Goal: Task Accomplishment & Management: Complete application form

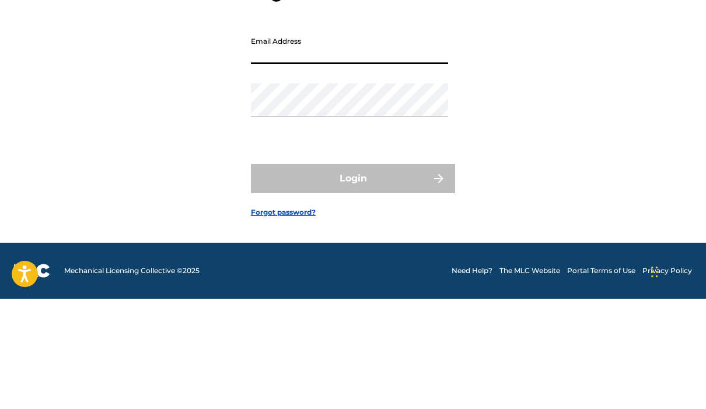
type input "[EMAIL_ADDRESS][DOMAIN_NAME]"
click at [353, 274] on button "Login" at bounding box center [353, 288] width 204 height 29
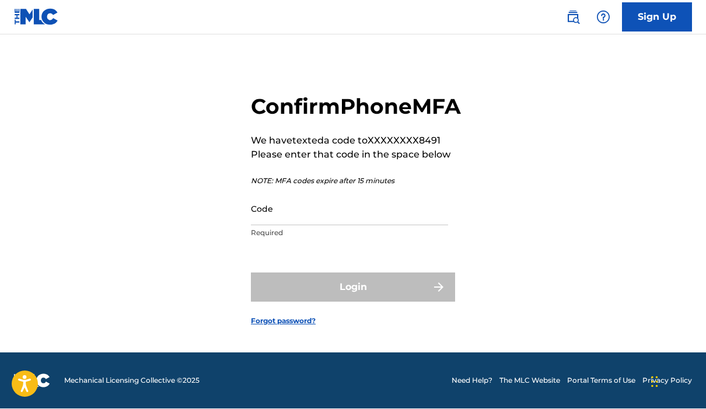
click at [307, 195] on input "Code" at bounding box center [349, 209] width 197 height 33
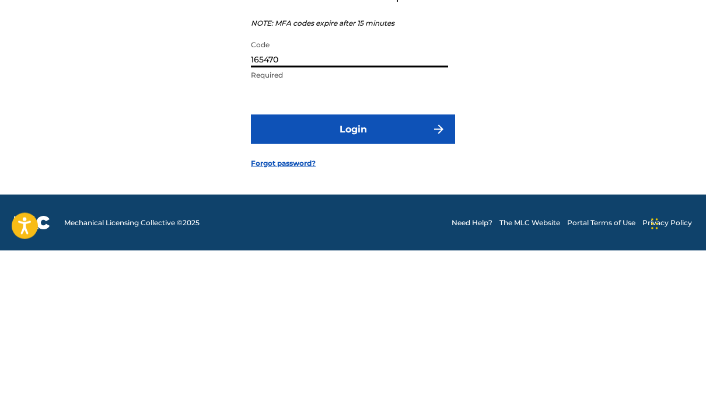
type input "165470"
click at [370, 273] on button "Login" at bounding box center [353, 287] width 204 height 29
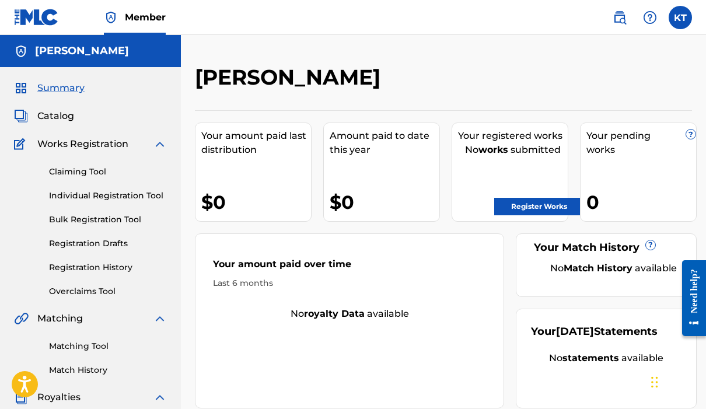
click at [71, 247] on link "Registration Drafts" at bounding box center [108, 244] width 118 height 12
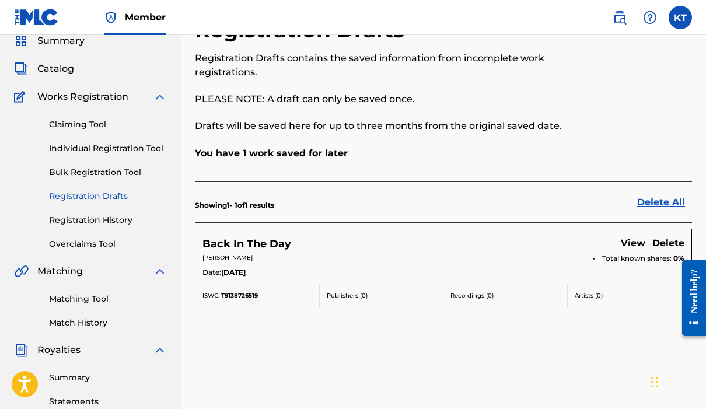
scroll to position [46, 0]
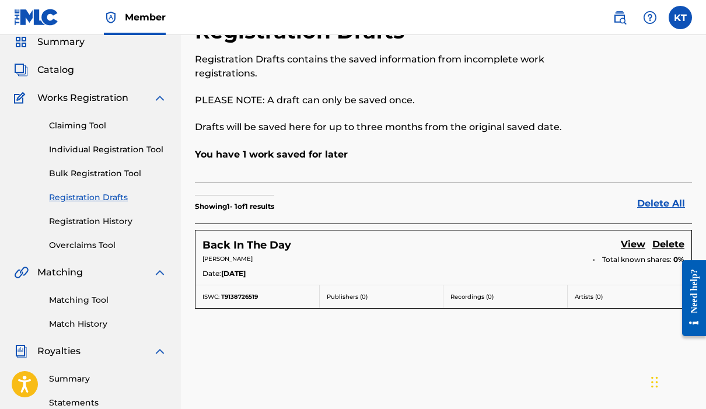
click at [633, 247] on link "View" at bounding box center [633, 246] width 25 height 16
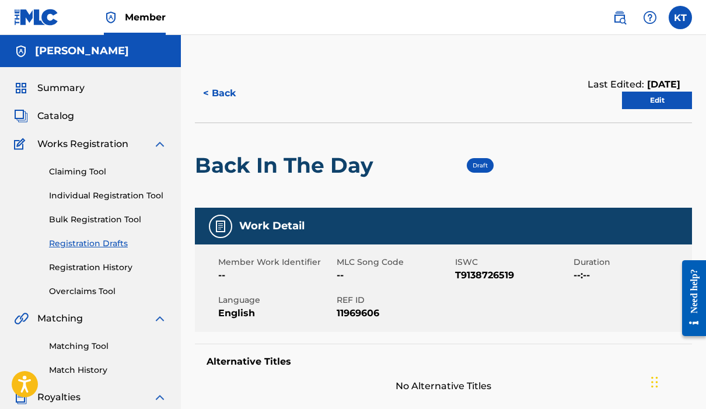
click at [667, 99] on link "Edit" at bounding box center [657, 101] width 70 height 18
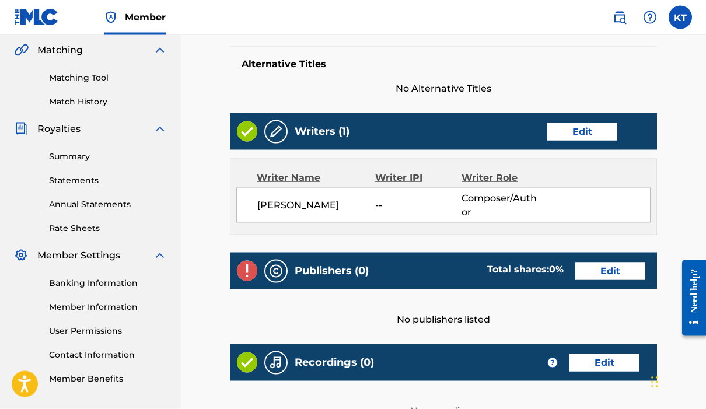
scroll to position [269, 0]
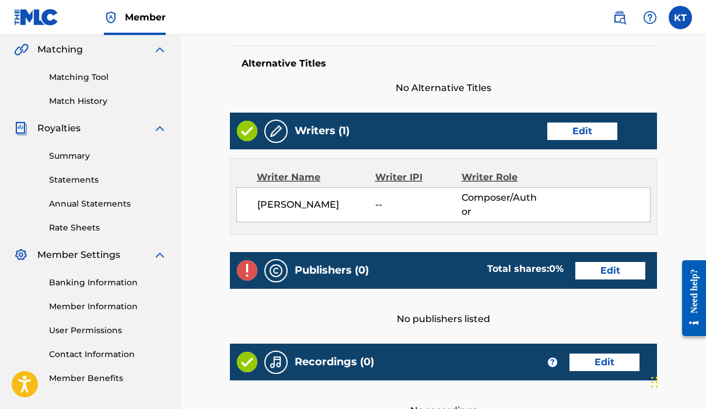
click at [618, 266] on link "Edit" at bounding box center [611, 271] width 70 height 18
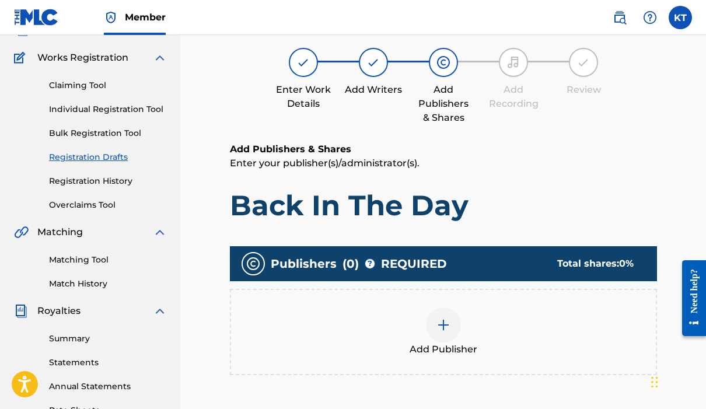
scroll to position [91, 0]
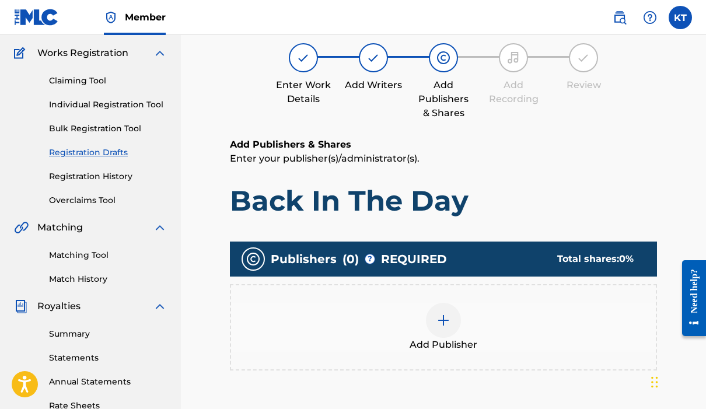
click at [449, 317] on img at bounding box center [444, 321] width 14 height 14
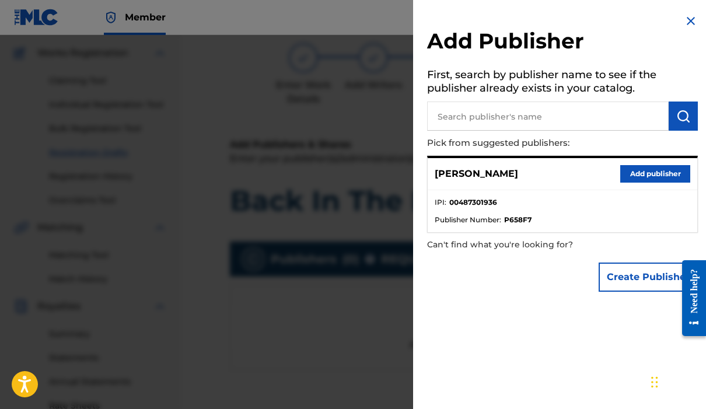
click at [642, 275] on button "Create Publisher" at bounding box center [648, 277] width 99 height 29
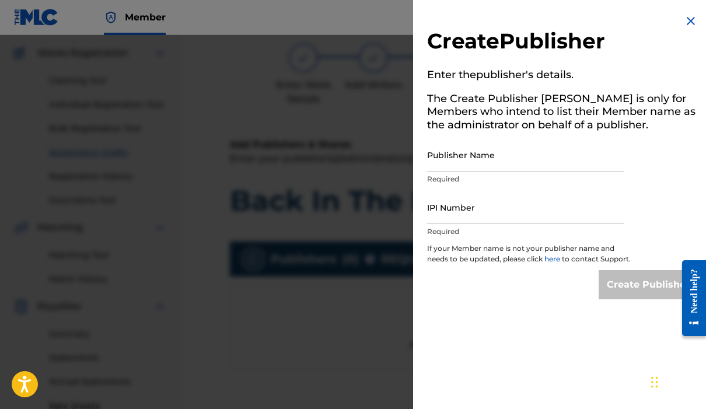
click at [518, 161] on input "Publisher Name" at bounding box center [525, 154] width 197 height 33
click at [516, 159] on input "Orchard Camp Studio & Publishing" at bounding box center [525, 154] width 197 height 33
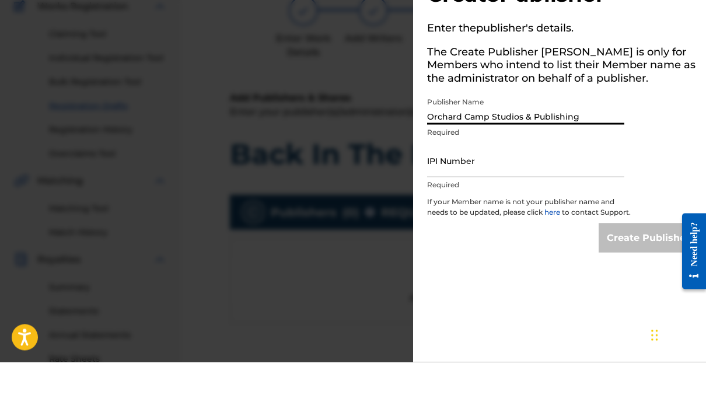
type input "Orchard Camp Studios & Publishing"
click at [498, 191] on input "IPI Number" at bounding box center [525, 207] width 197 height 33
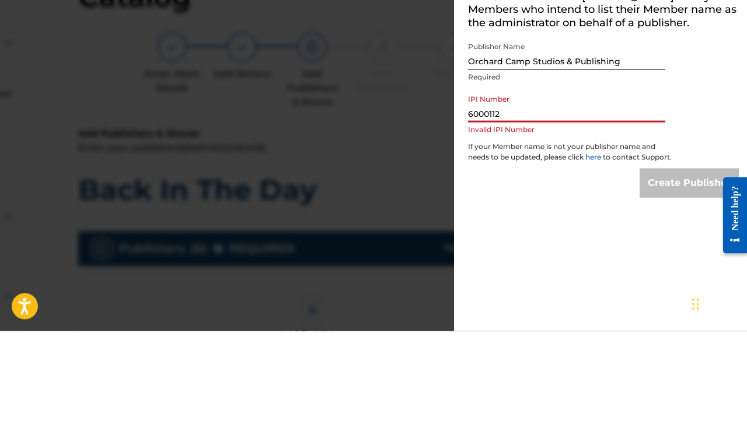
scroll to position [0, 229]
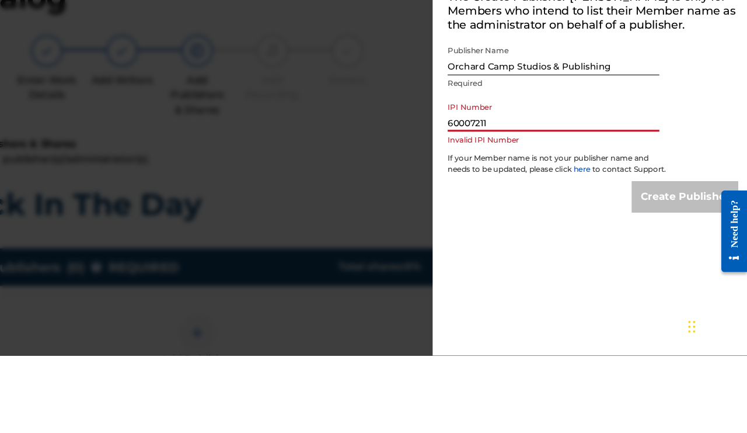
type input "600072117"
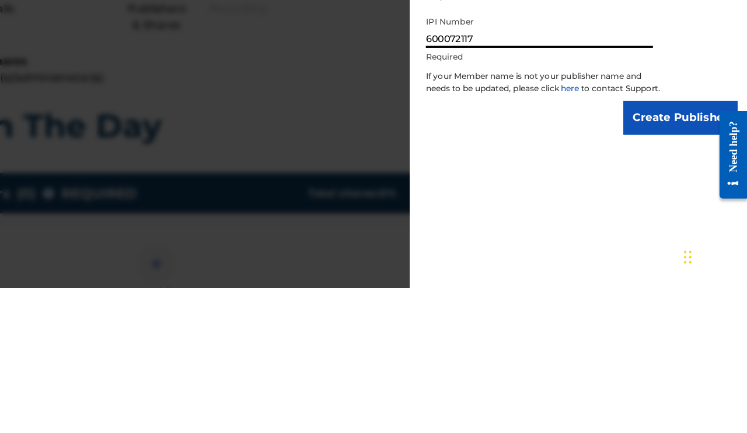
scroll to position [173, 230]
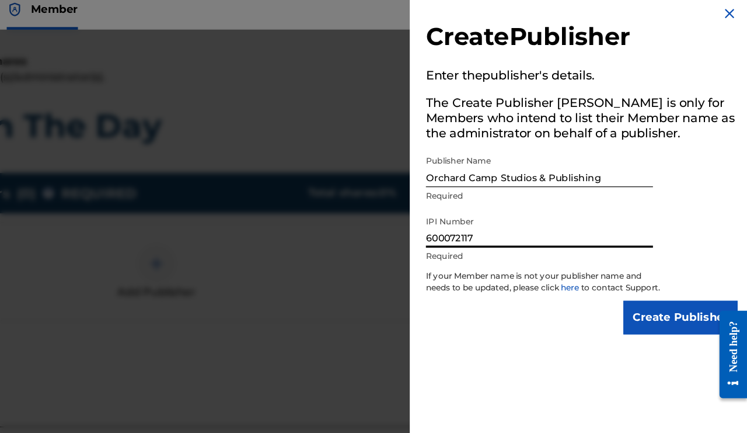
click at [640, 287] on input "Create Publisher" at bounding box center [689, 284] width 99 height 29
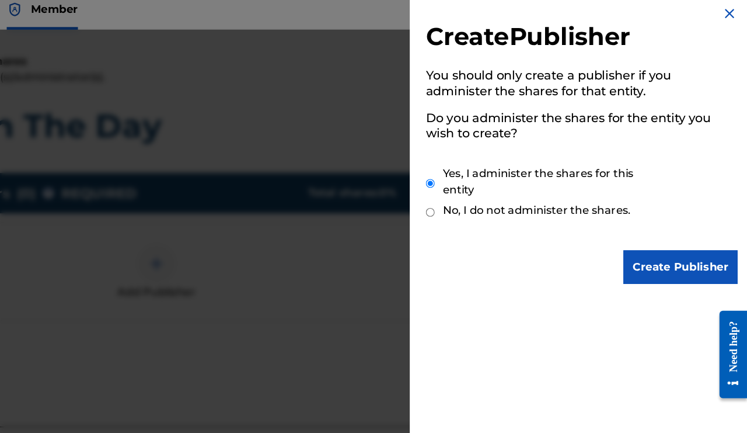
click at [640, 229] on input "Create Publisher" at bounding box center [689, 241] width 99 height 29
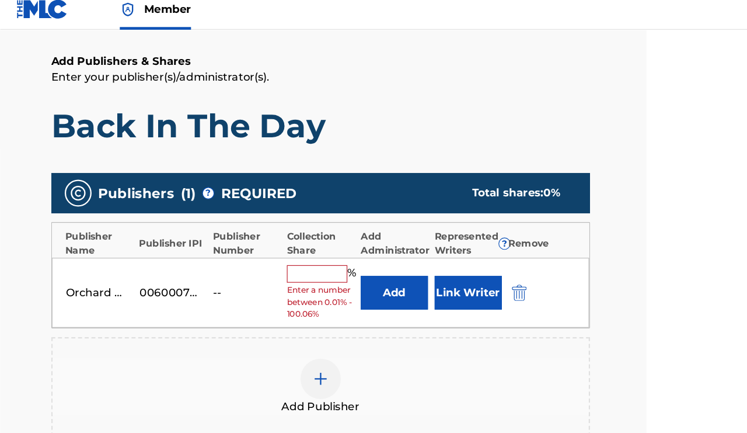
scroll to position [173, 184]
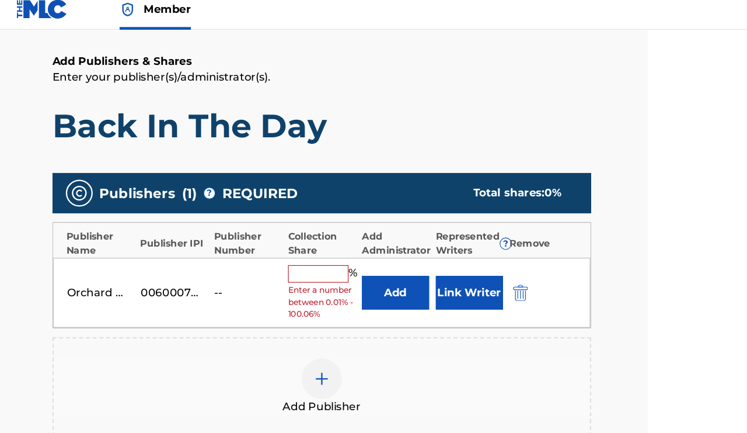
click at [281, 239] on input "text" at bounding box center [276, 246] width 53 height 15
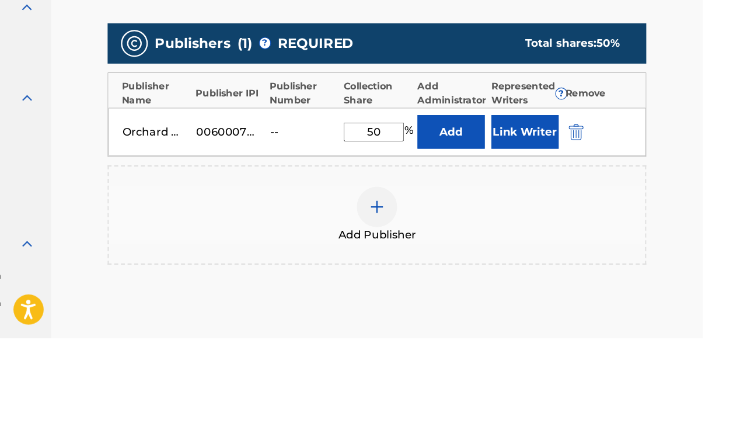
scroll to position [304, 137]
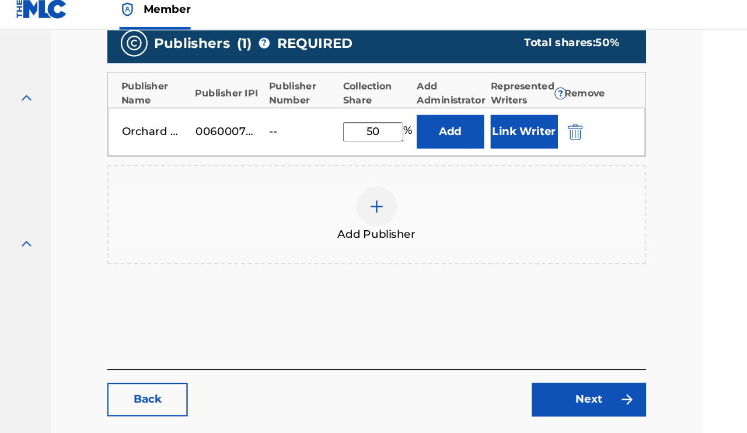
type input "50"
click at [454, 111] on button "Link Writer" at bounding box center [456, 123] width 58 height 29
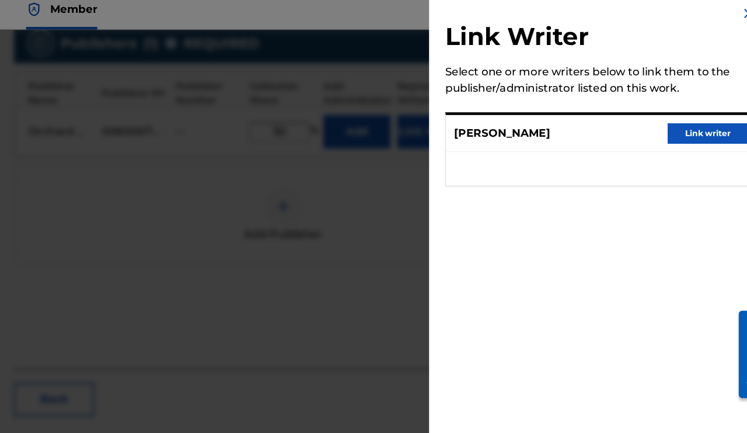
click at [662, 116] on button "Link writer" at bounding box center [697, 125] width 70 height 18
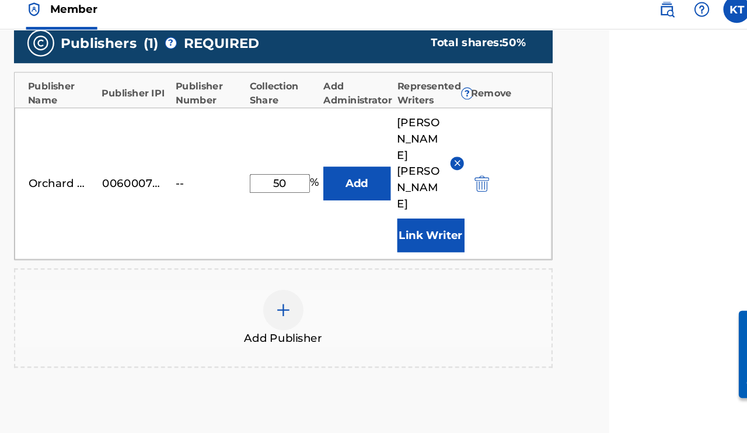
click at [363, 154] on button "Add" at bounding box center [392, 168] width 58 height 29
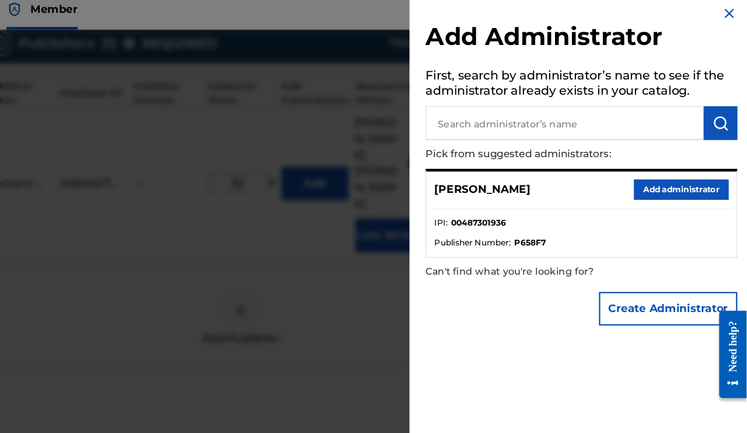
click at [649, 165] on button "Add administrator" at bounding box center [690, 174] width 82 height 18
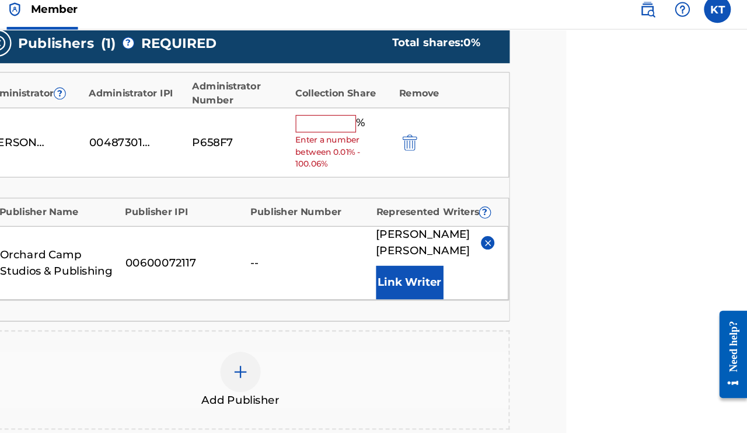
scroll to position [304, 156]
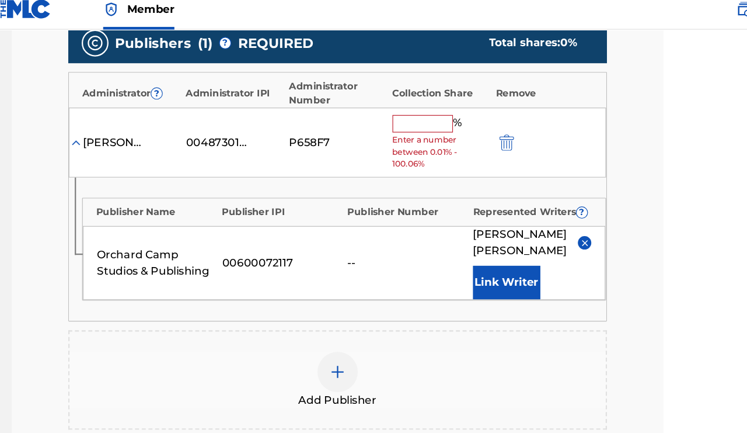
click at [374, 109] on input "text" at bounding box center [382, 116] width 53 height 15
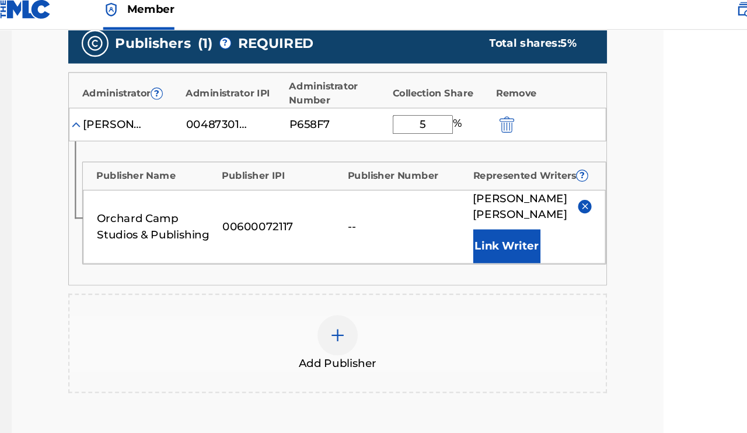
type input "50"
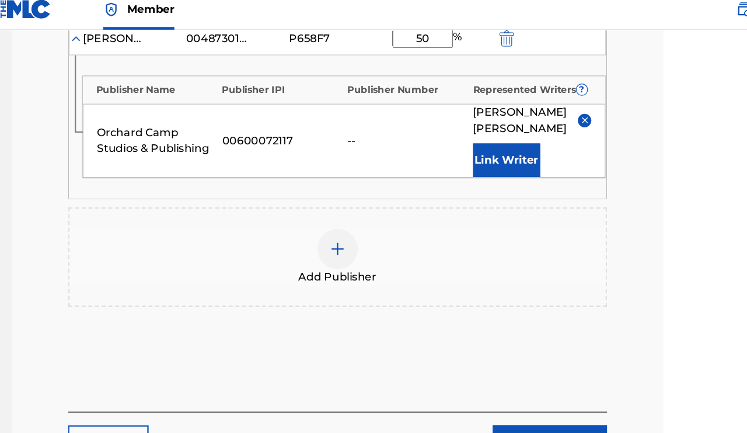
scroll to position [378, 156]
click at [490, 378] on link "Next" at bounding box center [492, 392] width 99 height 29
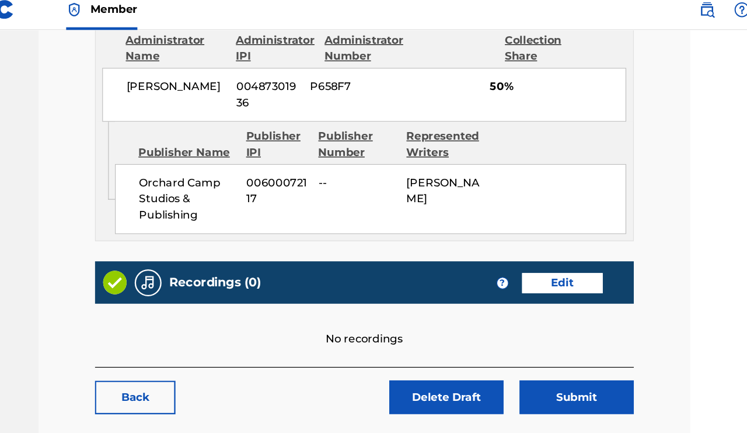
scroll to position [532, 101]
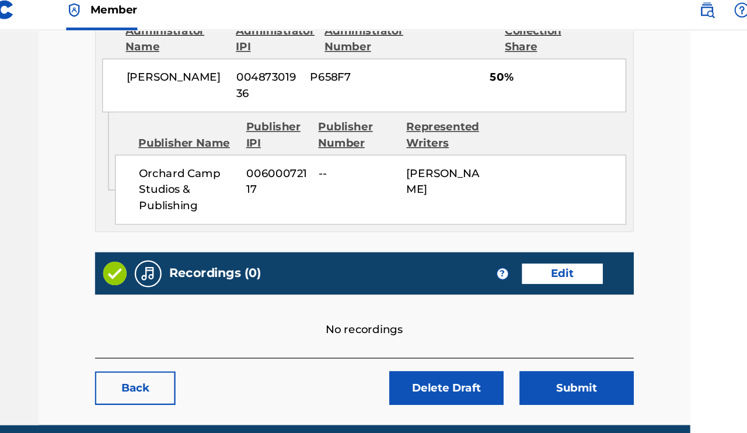
click at [500, 238] on link "Edit" at bounding box center [535, 247] width 70 height 18
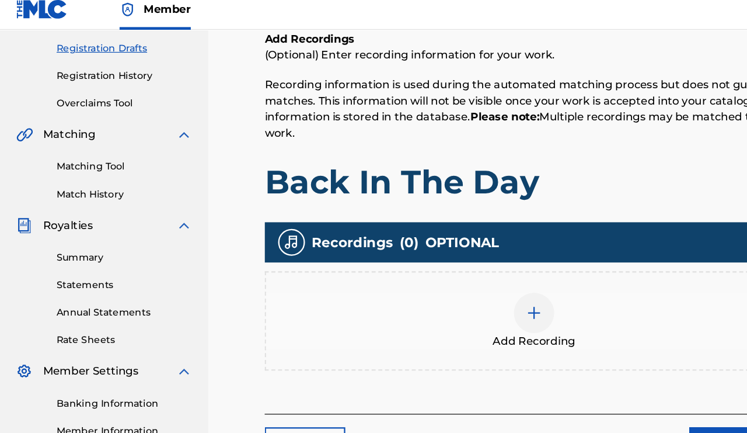
scroll to position [228, 0]
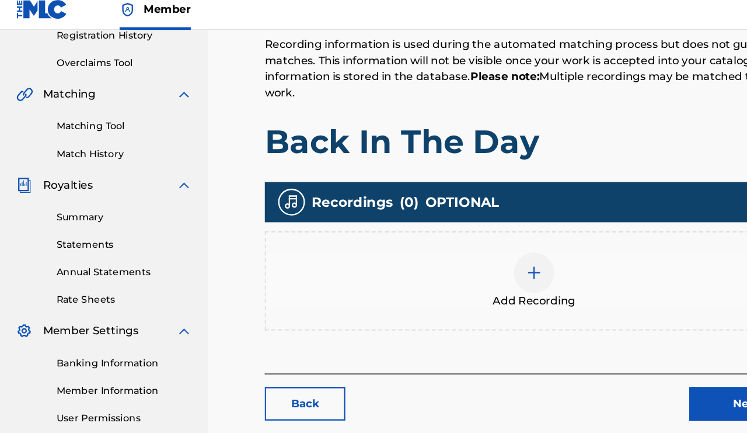
click at [467, 239] on img at bounding box center [464, 246] width 14 height 14
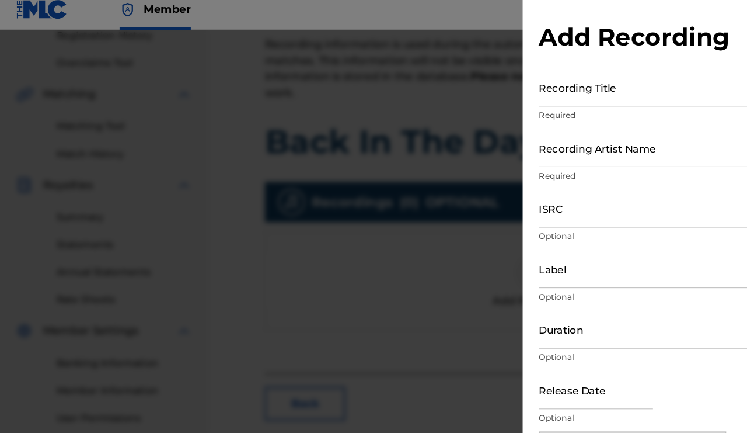
click at [558, 86] on input "Recording Title" at bounding box center [603, 84] width 271 height 33
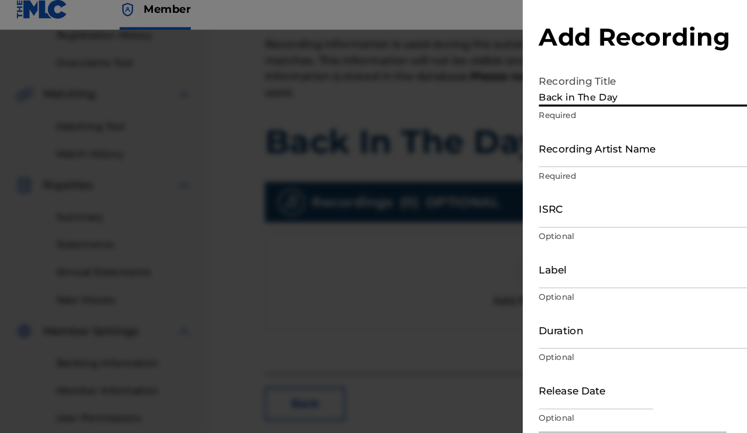
type input "Back in The Day"
click at [548, 136] on input "Recording Artist Name" at bounding box center [603, 137] width 271 height 33
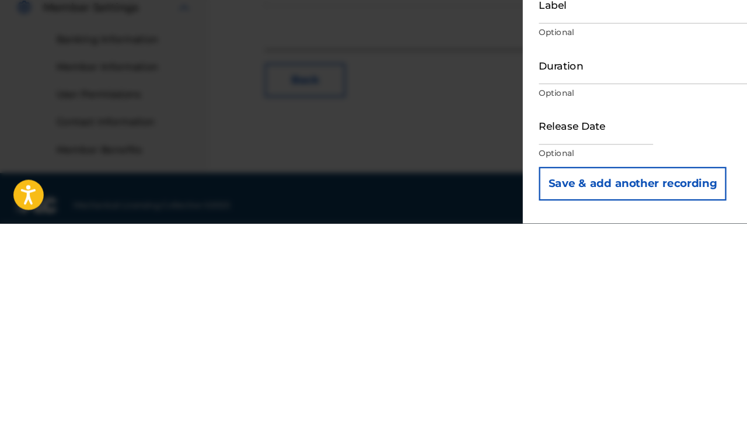
scroll to position [281, 0]
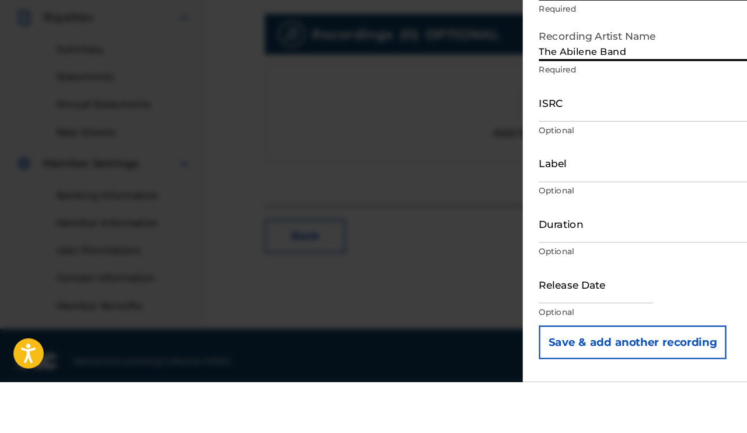
type input "The Abilene Band"
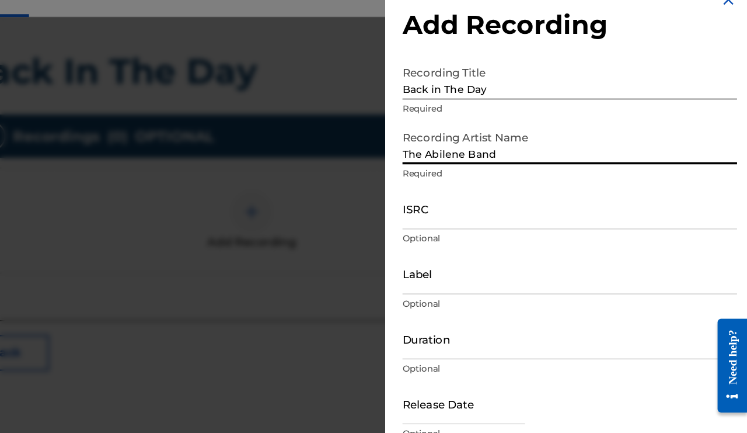
scroll to position [291, 118]
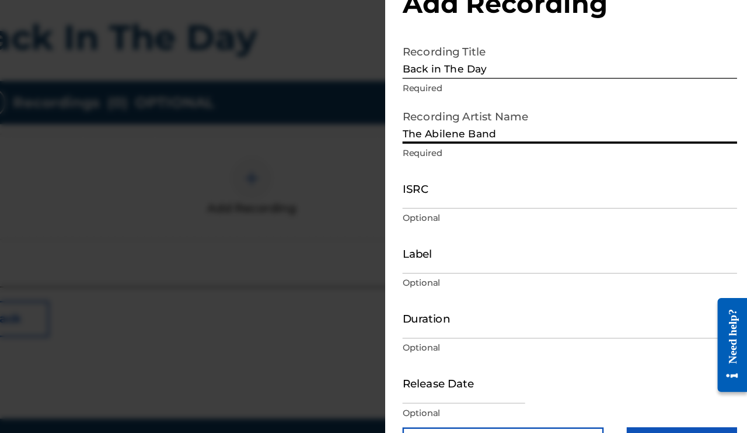
click at [650, 384] on input "Add Recording" at bounding box center [694, 398] width 89 height 29
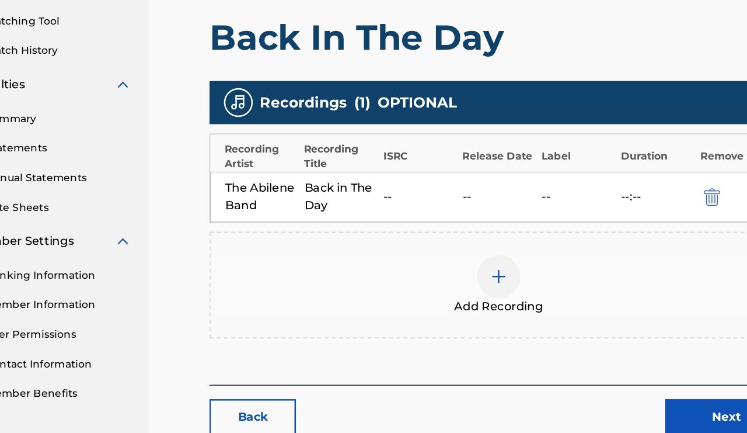
scroll to position [291, 48]
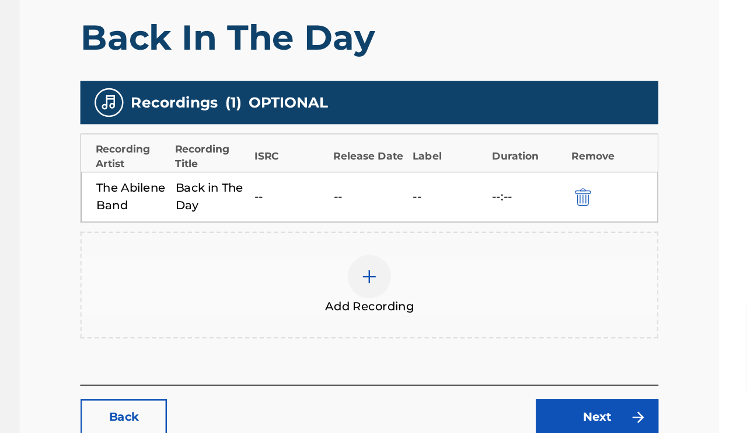
click at [551, 361] on link "Next" at bounding box center [600, 375] width 99 height 29
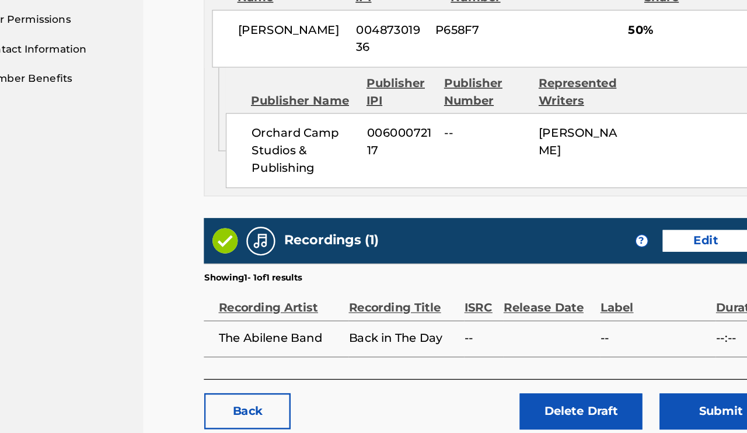
scroll to position [571, 37]
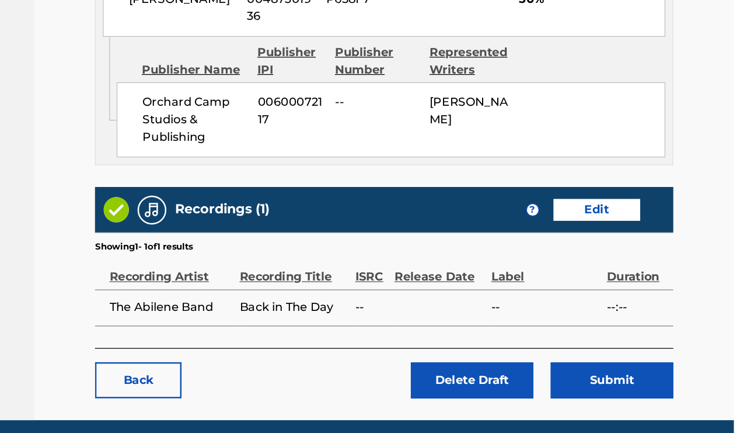
click at [562, 331] on button "Submit" at bounding box center [611, 345] width 99 height 29
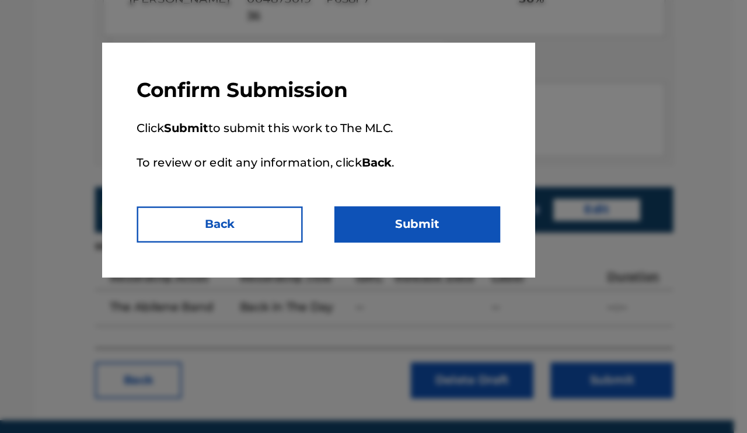
click at [227, 205] on button "Back" at bounding box center [294, 219] width 134 height 29
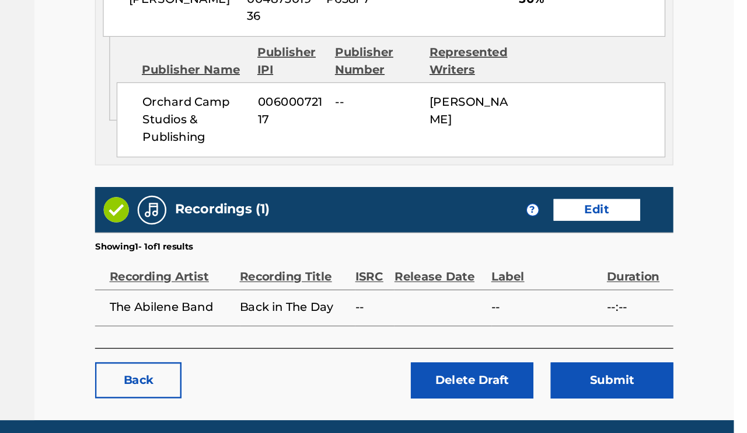
click at [562, 331] on button "Submit" at bounding box center [611, 345] width 99 height 29
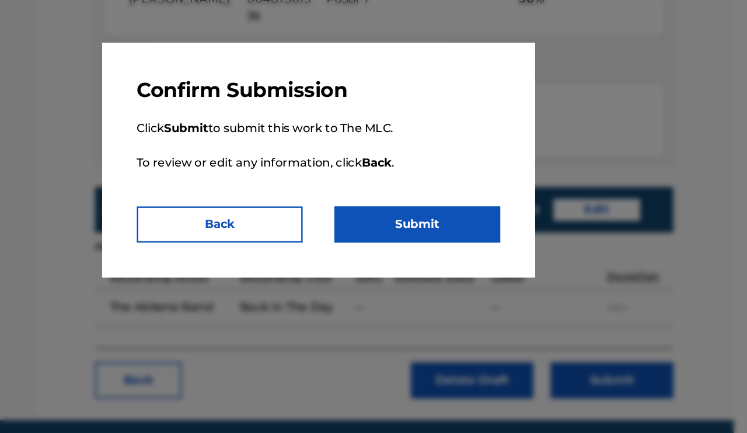
click at [387, 205] on button "Submit" at bounding box center [454, 219] width 134 height 29
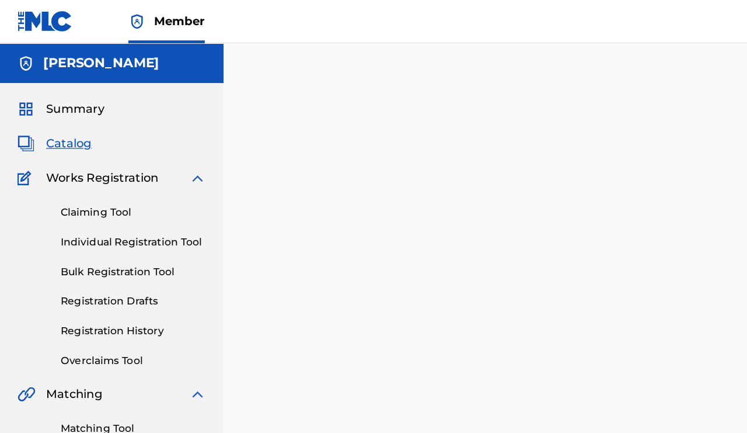
click at [54, 111] on span "Catalog" at bounding box center [55, 116] width 37 height 14
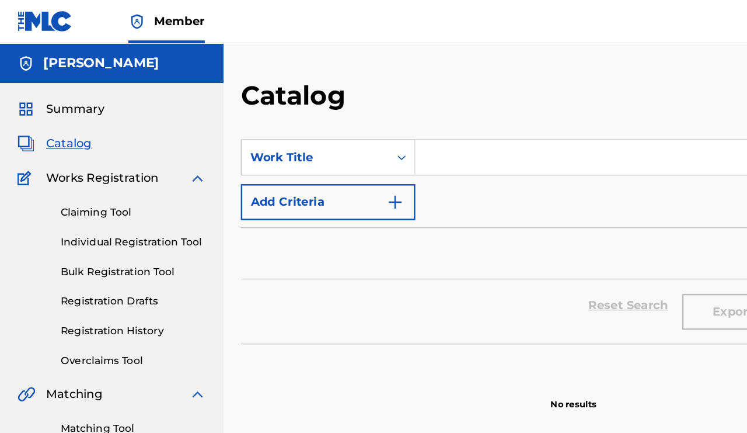
click at [42, 87] on span "Summary" at bounding box center [60, 88] width 47 height 14
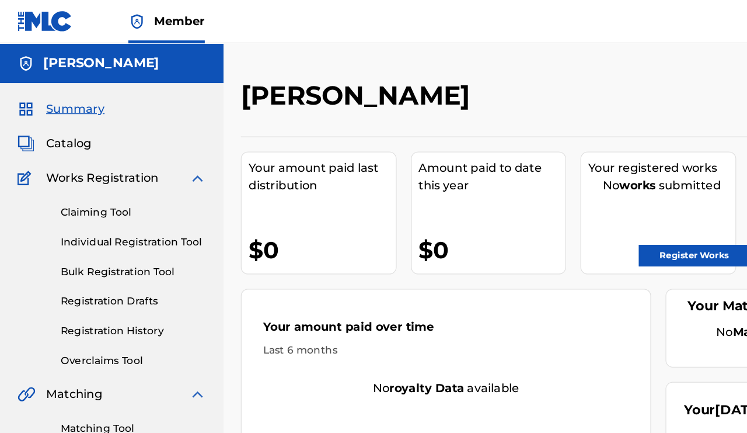
click at [89, 140] on span "Works Registration" at bounding box center [82, 144] width 91 height 14
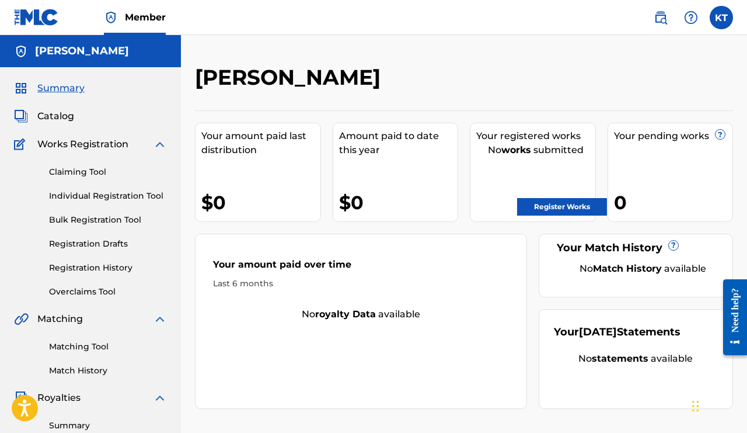
click at [706, 16] on label at bounding box center [721, 17] width 23 height 23
click at [706, 18] on input "[PERSON_NAME] [EMAIL_ADDRESS][DOMAIN_NAME] Notification Preferences Profile Log…" at bounding box center [722, 18] width 0 height 0
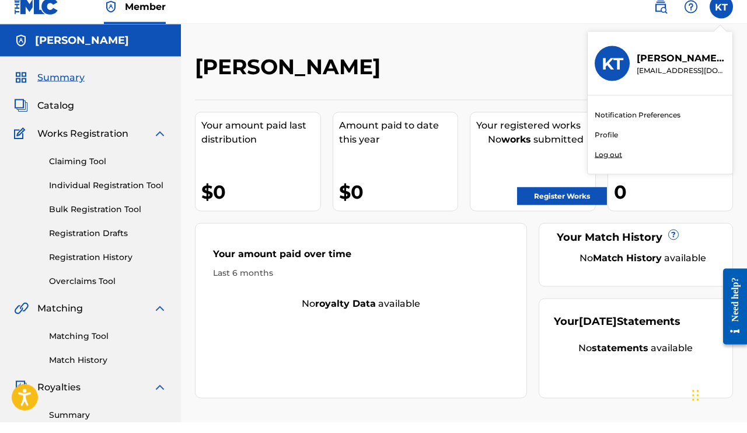
click at [614, 140] on link "Profile" at bounding box center [606, 145] width 23 height 11
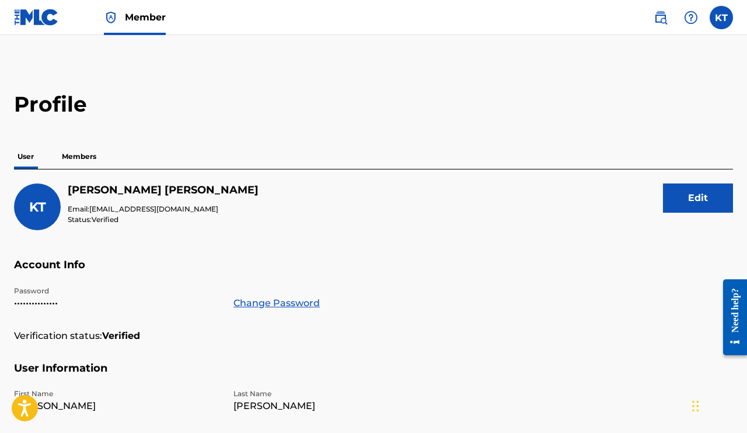
scroll to position [11, 0]
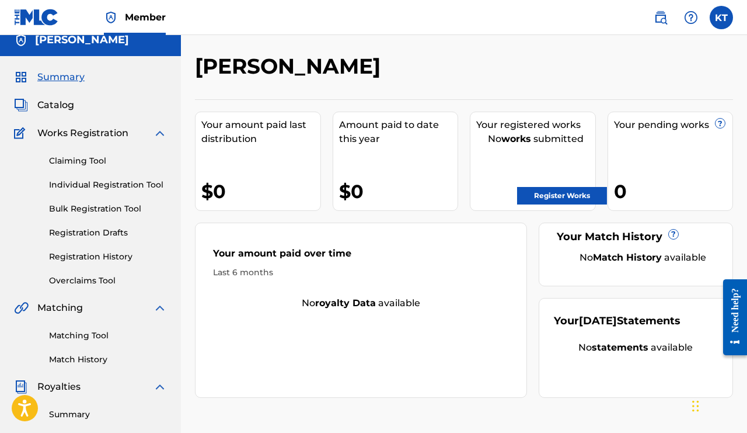
click at [58, 253] on link "Registration History" at bounding box center [108, 256] width 118 height 12
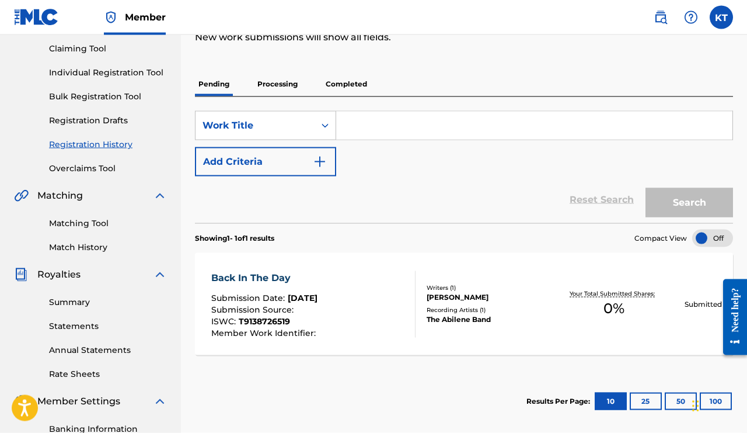
scroll to position [124, 0]
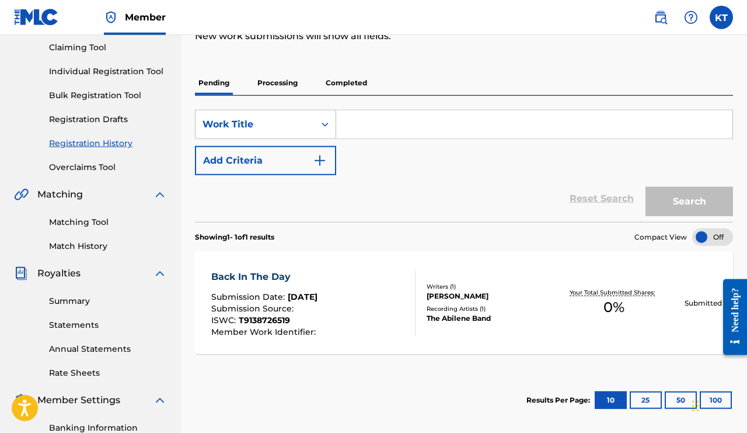
click at [670, 322] on div "Back In The Day Submission Date : [DATE] Submission Source : ISWC : T9138726519…" at bounding box center [464, 303] width 538 height 102
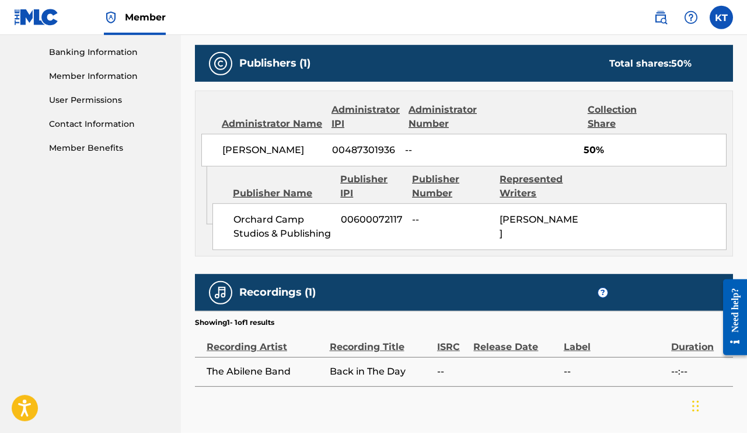
scroll to position [500, 0]
click at [648, 294] on div "?" at bounding box center [660, 292] width 124 height 11
click at [663, 281] on div "Recordings (1) ?" at bounding box center [464, 292] width 538 height 37
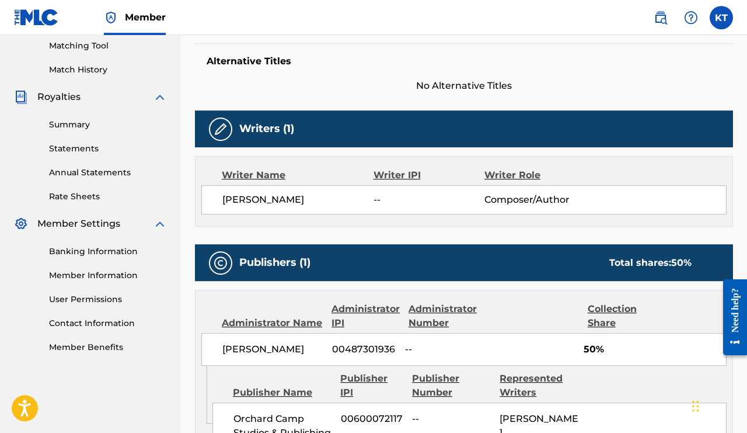
scroll to position [300, 0]
click at [670, 257] on div "Total shares: 50 %" at bounding box center [651, 263] width 82 height 14
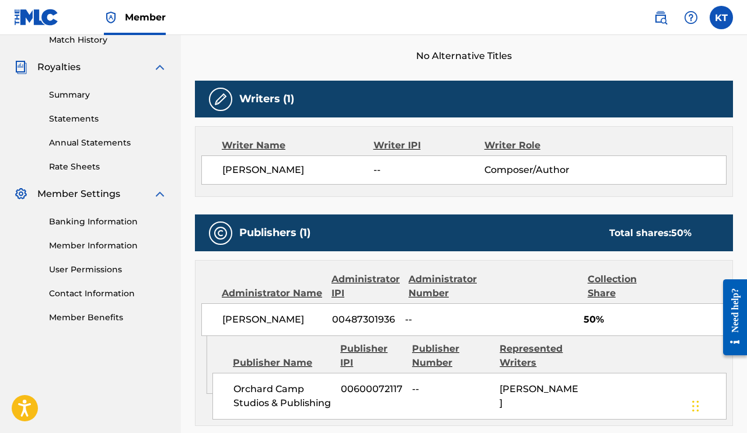
scroll to position [283, 0]
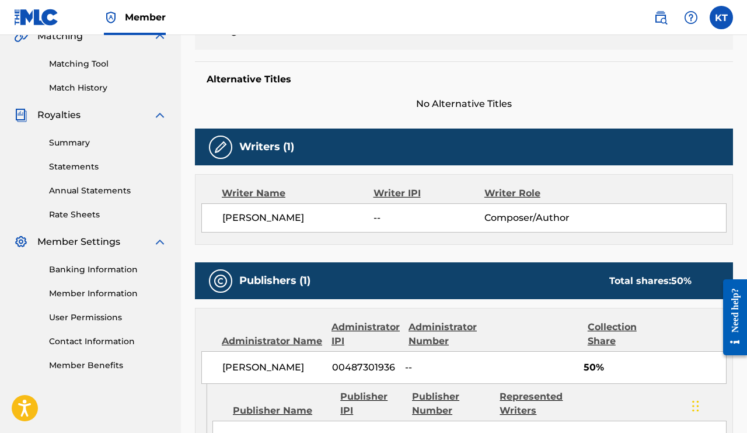
click at [654, 275] on div "Total shares: 50 %" at bounding box center [651, 281] width 82 height 14
click at [663, 279] on div "Total shares: 50 %" at bounding box center [651, 281] width 82 height 14
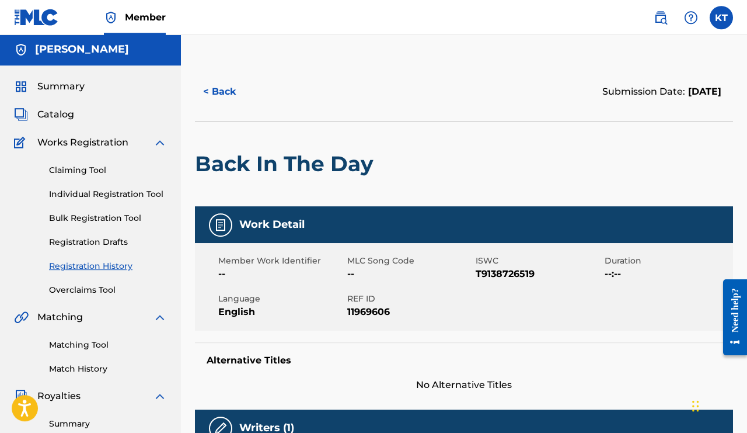
scroll to position [0, 0]
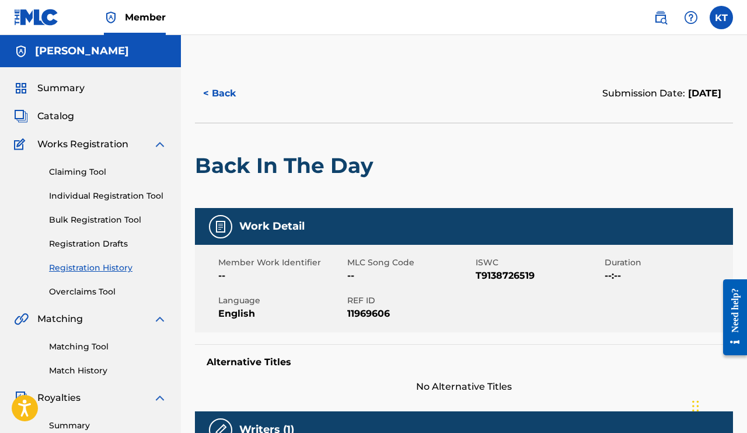
click at [223, 223] on img at bounding box center [221, 227] width 14 height 14
click at [218, 215] on div at bounding box center [220, 226] width 23 height 23
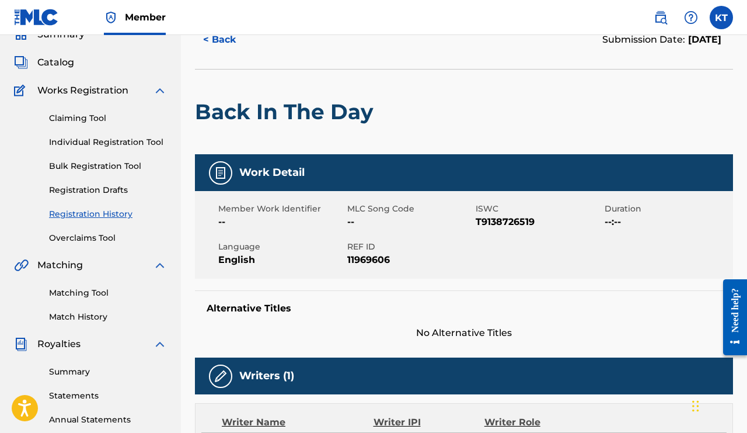
click at [81, 184] on link "Registration Drafts" at bounding box center [108, 190] width 118 height 12
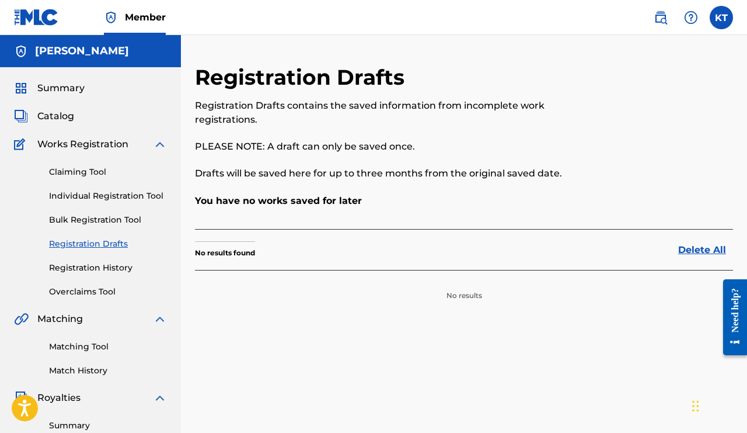
click at [76, 262] on link "Registration History" at bounding box center [108, 268] width 118 height 12
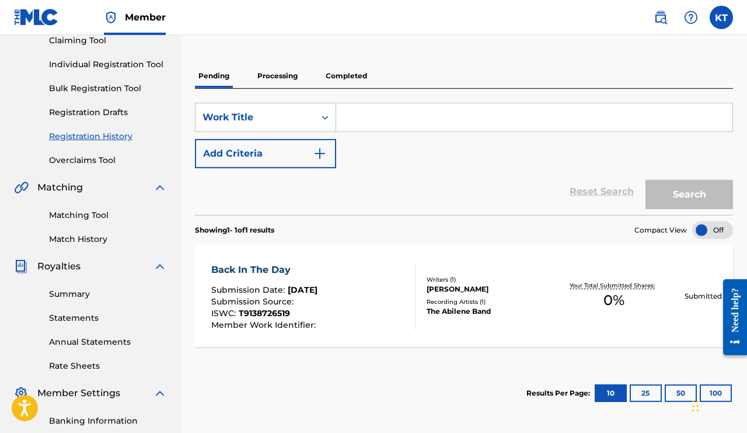
scroll to position [132, 0]
click at [326, 146] on img "Search Form" at bounding box center [320, 153] width 14 height 14
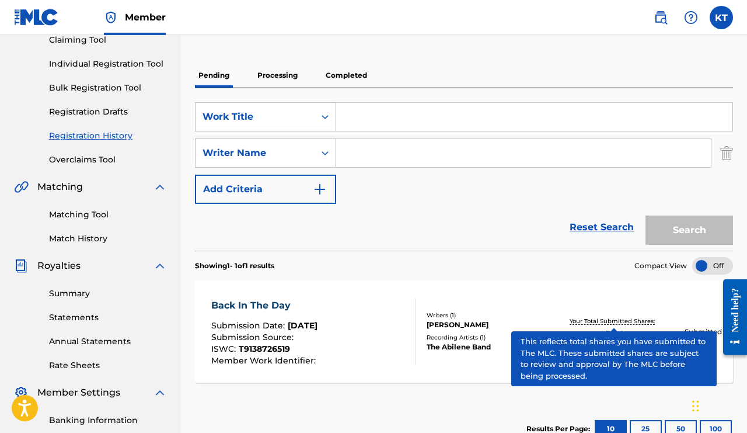
click at [619, 323] on p "Your Total Submitted Shares:" at bounding box center [614, 320] width 88 height 9
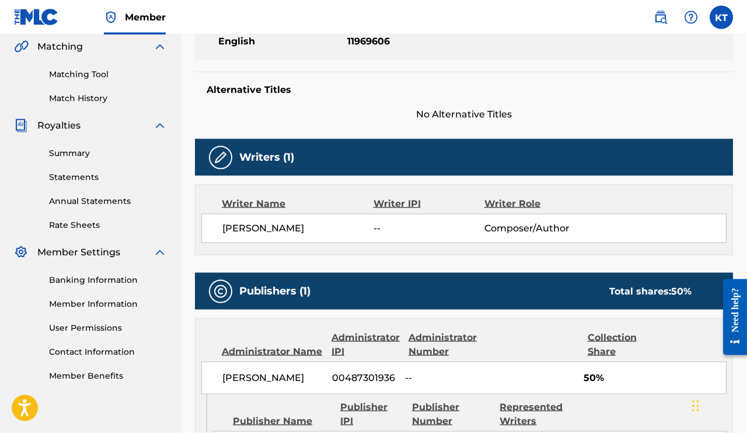
scroll to position [273, 0]
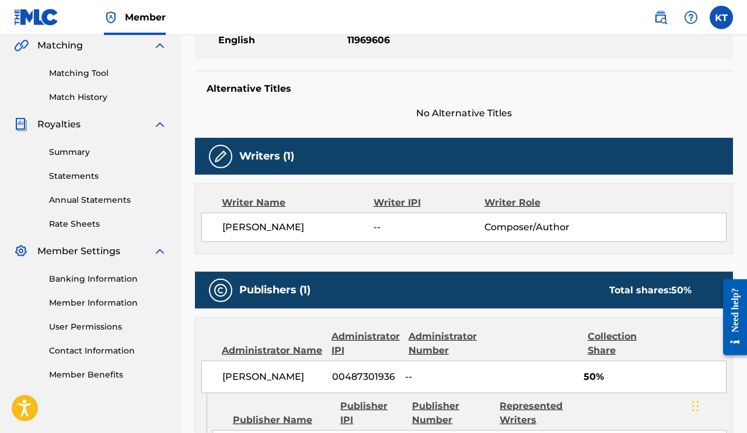
click at [658, 287] on div "Total shares: 50 %" at bounding box center [651, 290] width 82 height 14
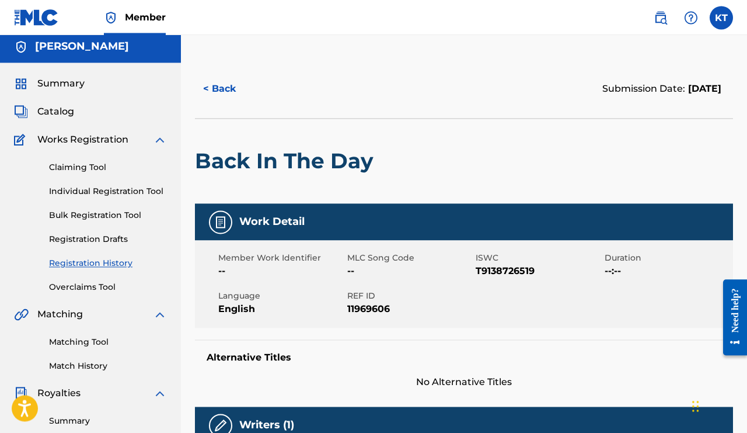
scroll to position [0, 0]
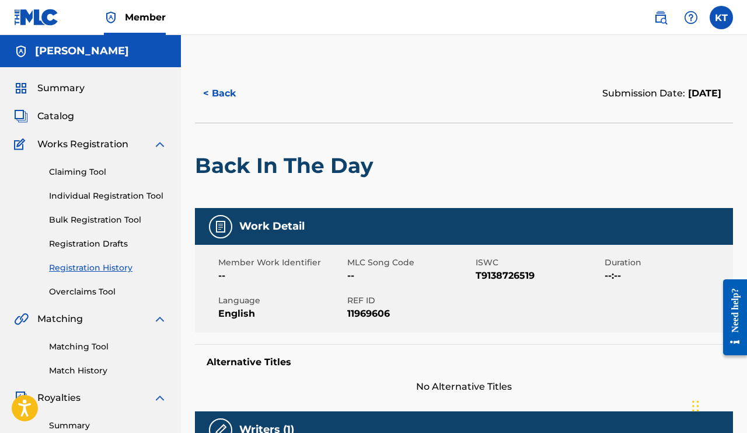
click at [41, 84] on span "Summary" at bounding box center [60, 88] width 47 height 14
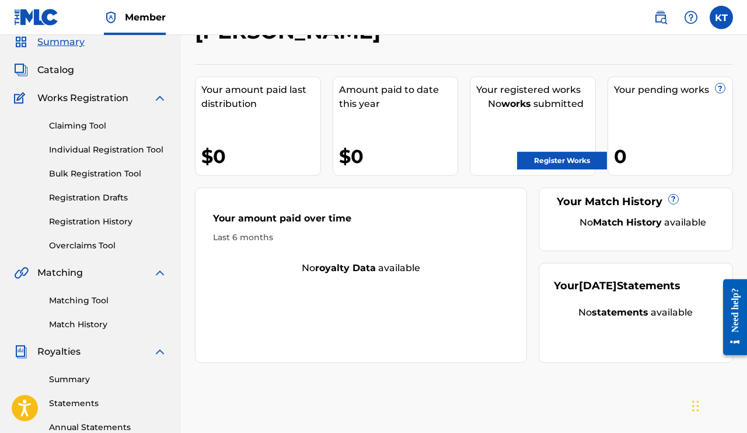
scroll to position [46, 0]
click at [63, 192] on link "Registration Drafts" at bounding box center [108, 198] width 118 height 12
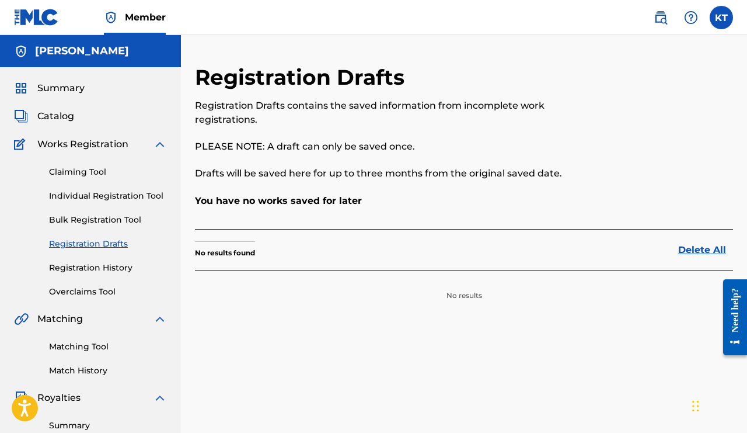
click at [58, 263] on link "Registration History" at bounding box center [108, 268] width 118 height 12
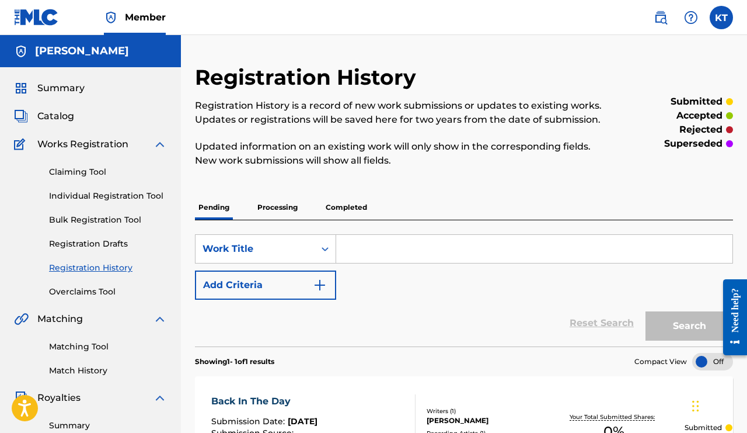
click at [73, 168] on link "Claiming Tool" at bounding box center [108, 172] width 118 height 12
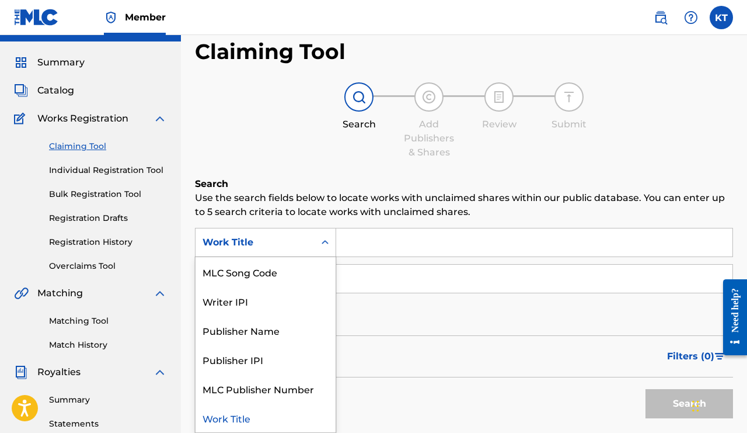
scroll to position [24, 0]
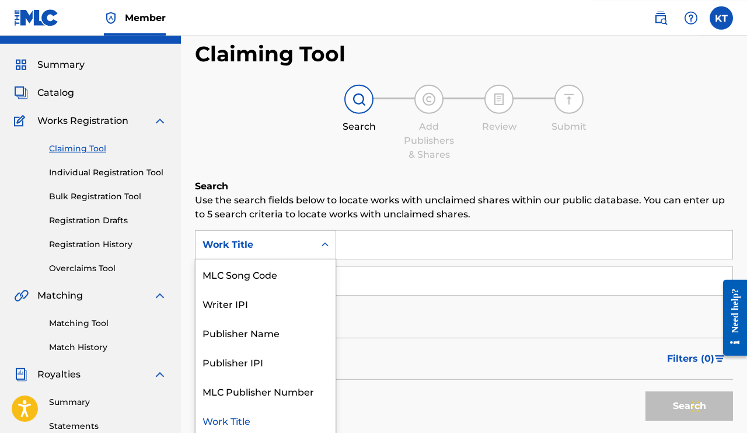
click at [406, 243] on input "Search Form" at bounding box center [534, 244] width 396 height 28
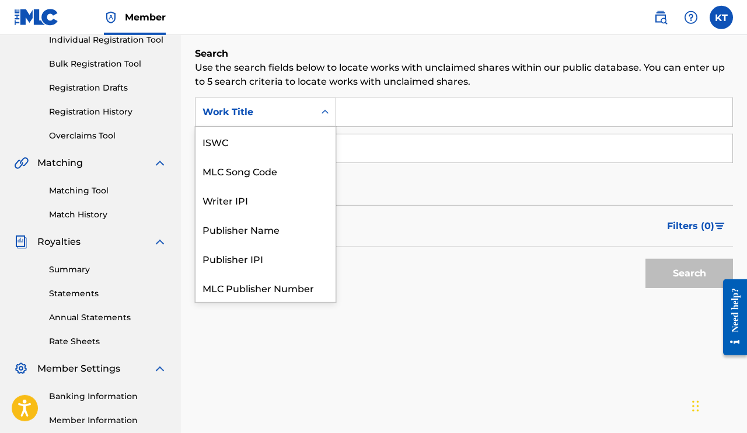
scroll to position [29, 0]
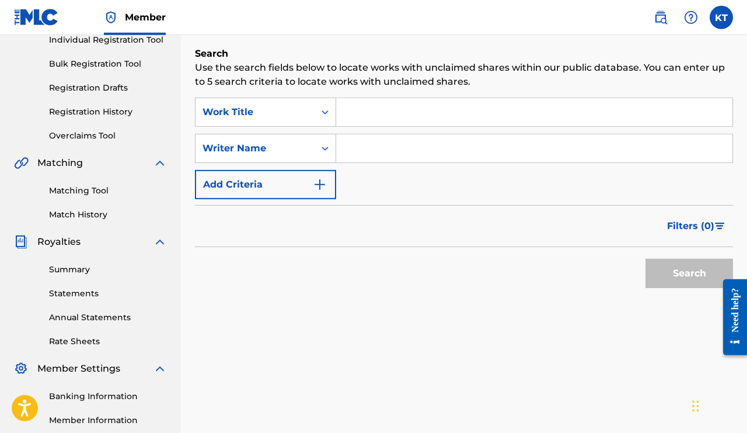
click at [500, 81] on p "Use the search fields below to locate works with unclaimed shares within our pu…" at bounding box center [464, 75] width 538 height 28
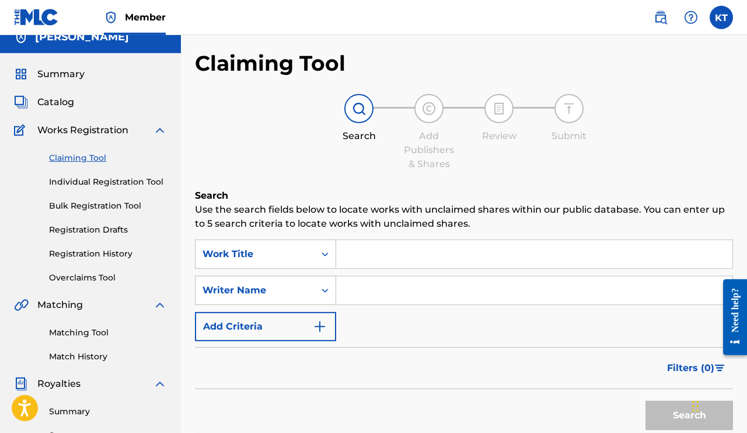
scroll to position [0, 0]
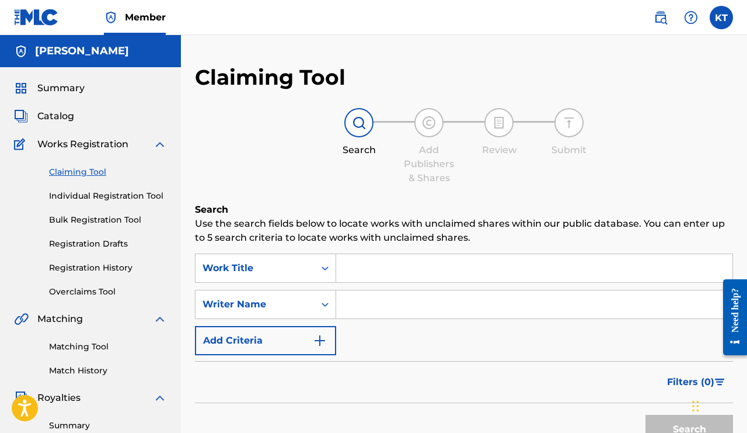
click at [61, 264] on link "Registration History" at bounding box center [108, 268] width 118 height 12
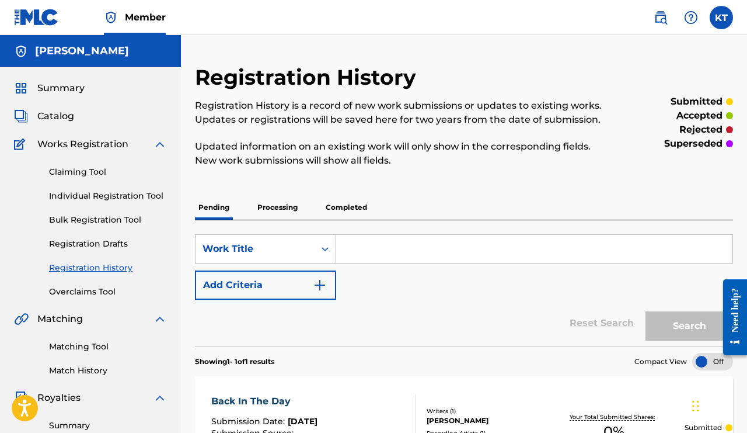
click at [706, 15] on label at bounding box center [721, 17] width 23 height 23
click at [706, 18] on input "[PERSON_NAME] [EMAIL_ADDRESS][DOMAIN_NAME] Notification Preferences Profile Log…" at bounding box center [722, 18] width 0 height 0
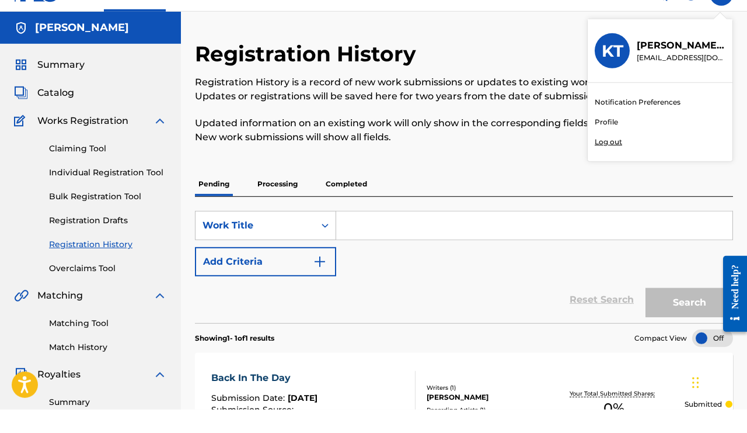
click at [619, 160] on p "Log out" at bounding box center [608, 165] width 27 height 11
click at [706, 18] on input "[PERSON_NAME] [EMAIL_ADDRESS][DOMAIN_NAME] Notification Preferences Profile Log…" at bounding box center [722, 18] width 0 height 0
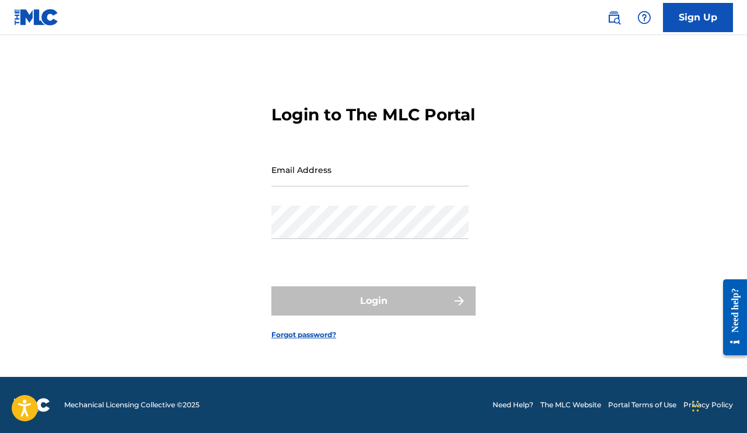
scroll to position [23, 0]
